Goal: Transaction & Acquisition: Book appointment/travel/reservation

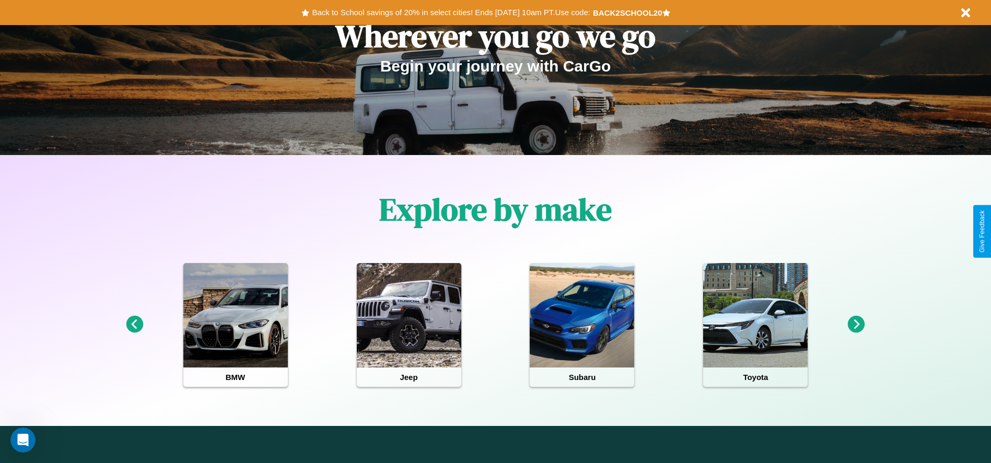
scroll to position [217, 0]
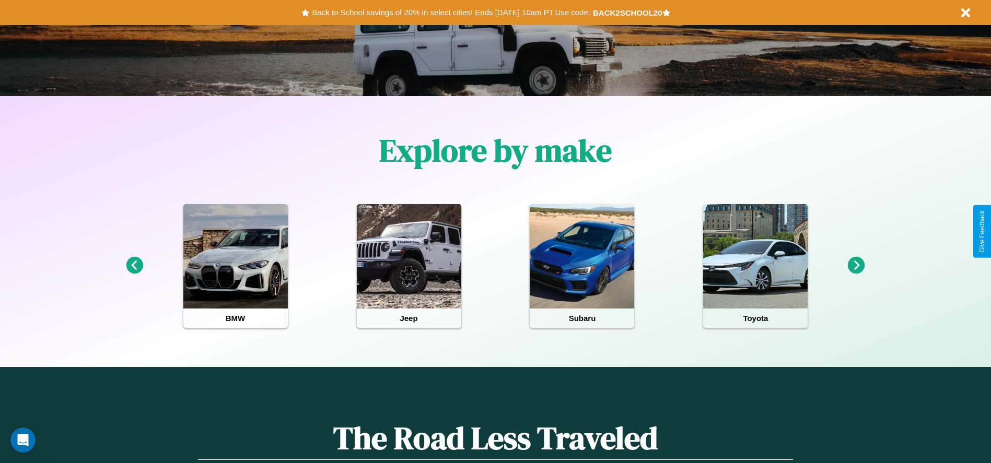
click at [856, 266] on icon at bounding box center [856, 265] width 17 height 17
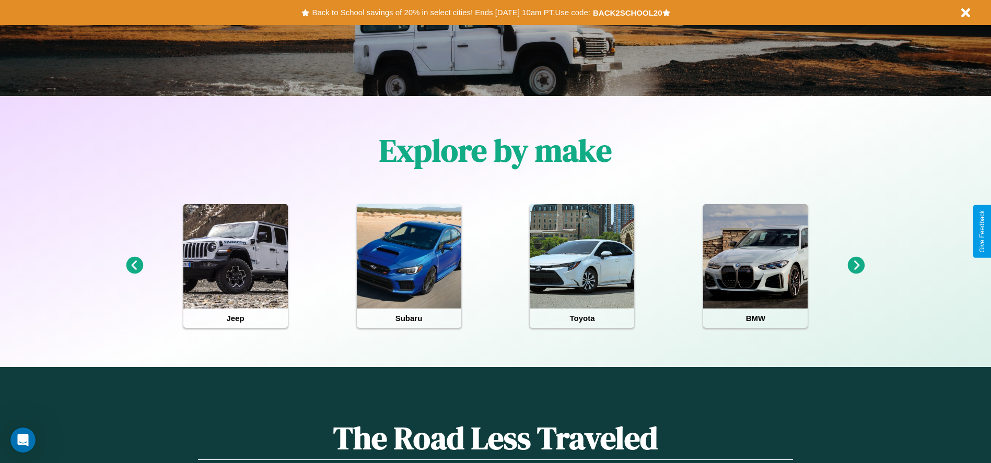
click at [856, 266] on icon at bounding box center [856, 265] width 17 height 17
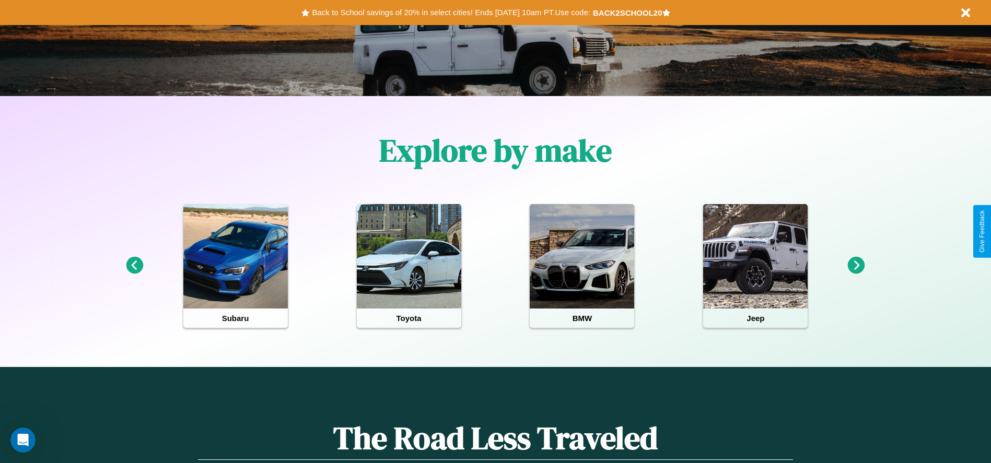
click at [856, 266] on icon at bounding box center [856, 265] width 17 height 17
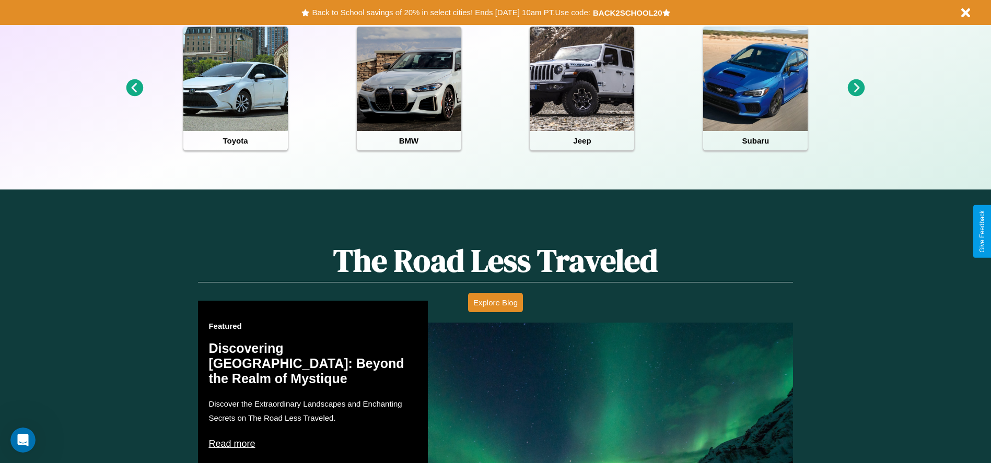
scroll to position [1264, 0]
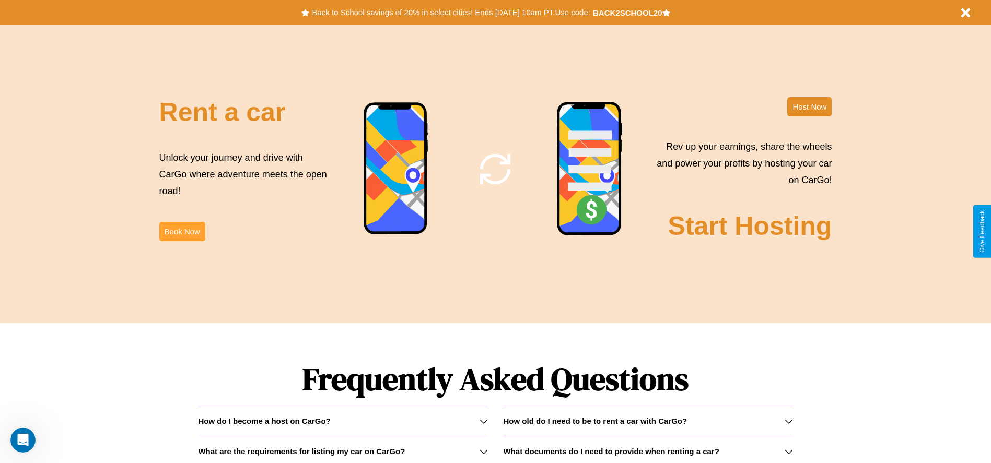
click at [182, 231] on button "Book Now" at bounding box center [182, 231] width 46 height 19
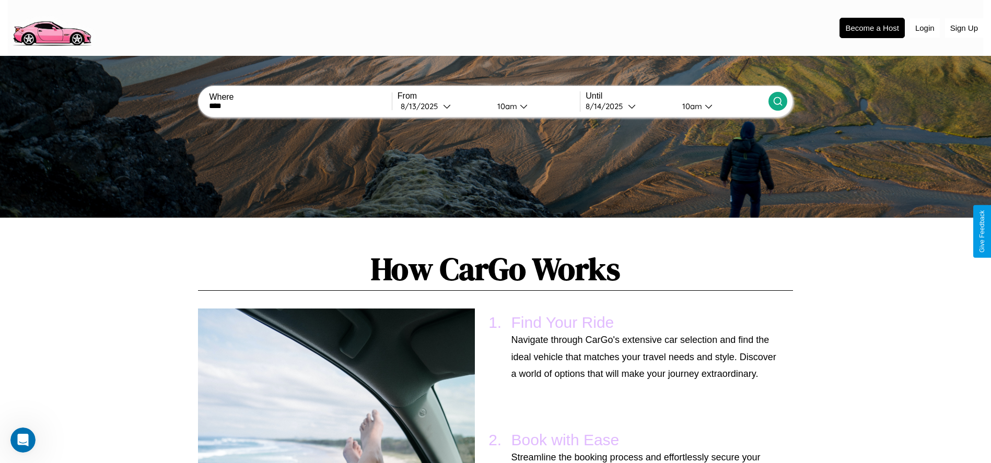
type input "****"
click at [777, 101] on icon at bounding box center [778, 101] width 10 height 10
